Goal: Find specific page/section: Find specific page/section

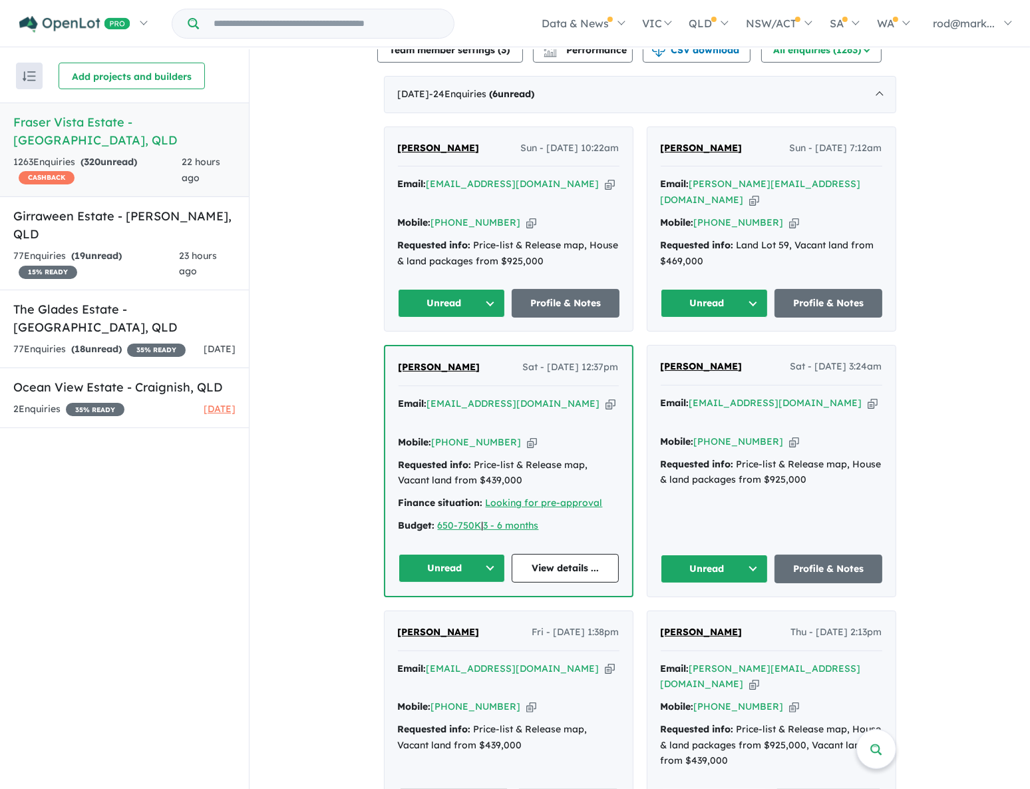
scroll to position [484, 0]
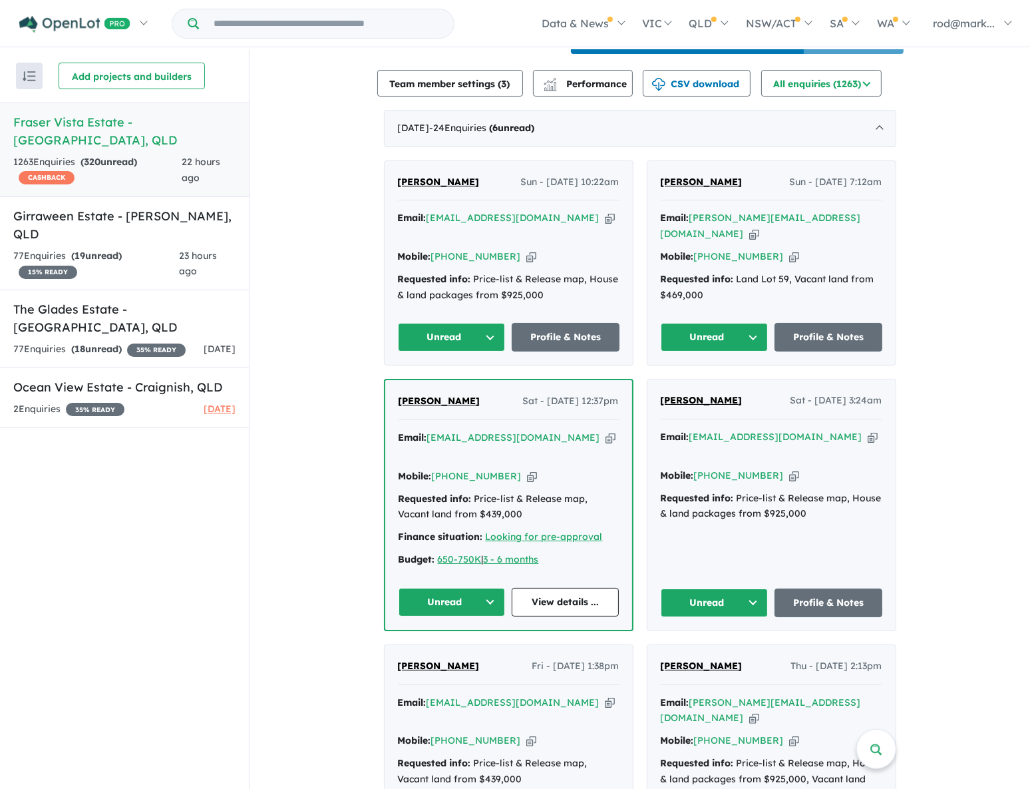
drag, startPoint x: 822, startPoint y: 415, endPoint x: 769, endPoint y: 459, distance: 68.6
click at [868, 430] on icon "button" at bounding box center [873, 437] width 10 height 14
click at [606, 431] on icon "button" at bounding box center [611, 438] width 10 height 14
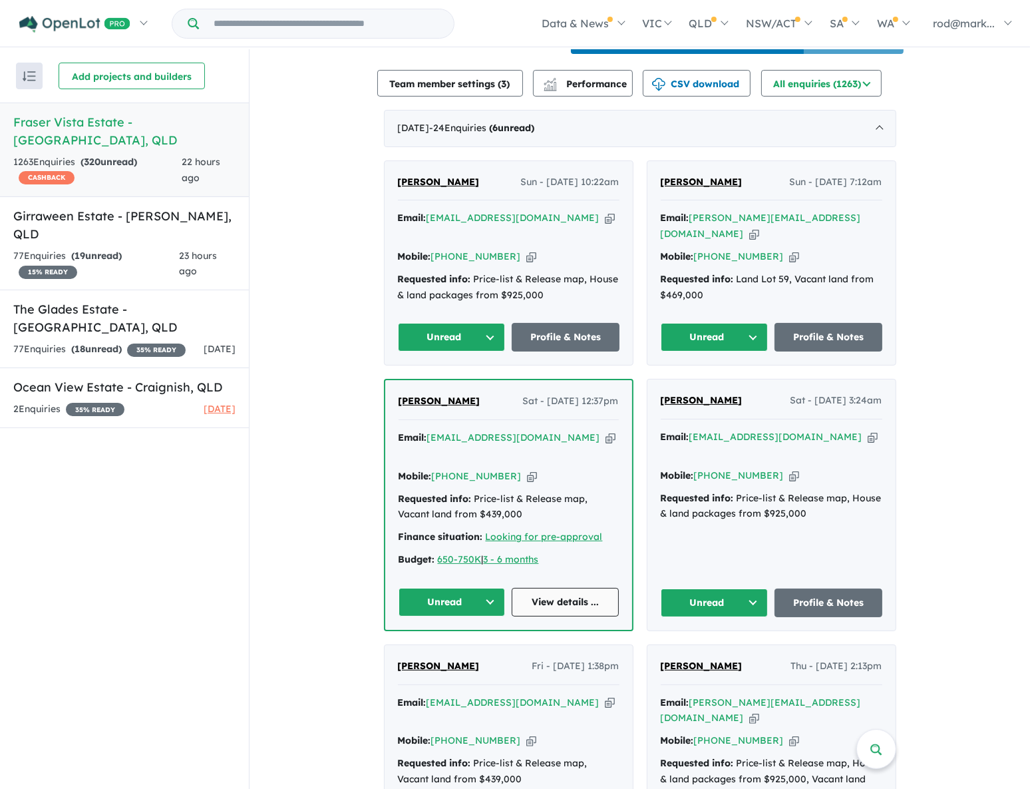
click at [538, 588] on link "View details ..." at bounding box center [565, 602] width 107 height 29
